Goal: Task Accomplishment & Management: Manage account settings

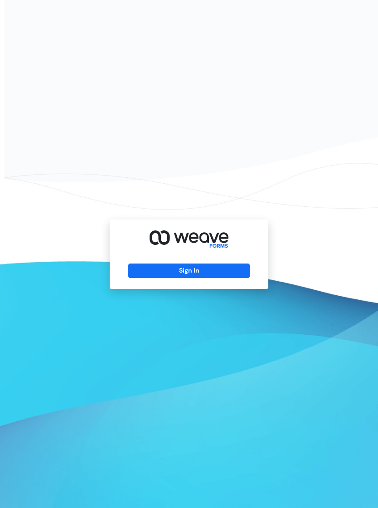
click at [182, 278] on button "Sign In" at bounding box center [188, 270] width 121 height 15
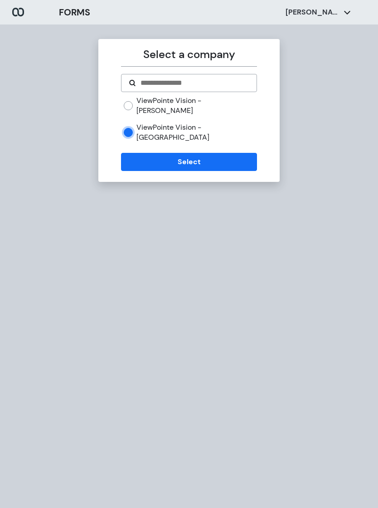
click at [151, 153] on button "Select" at bounding box center [189, 162] width 136 height 18
